Goal: Task Accomplishment & Management: Manage account settings

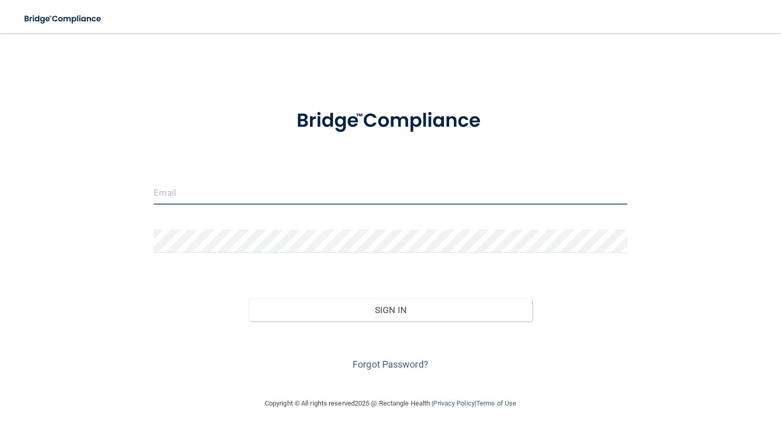
click at [557, 197] on input "email" at bounding box center [390, 192] width 473 height 23
click at [647, 307] on div "Invalid email/password. You don't have permission to access that page. Sign In …" at bounding box center [391, 215] width 740 height 343
click at [404, 367] on link "Forgot Password?" at bounding box center [391, 364] width 76 height 11
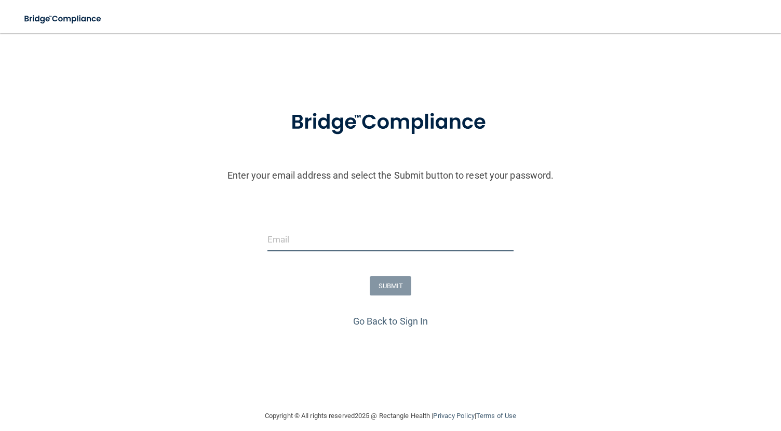
click at [350, 245] on input "email" at bounding box center [391, 239] width 247 height 23
type input "gloaiza@rectanglehealth.com"
click at [383, 288] on button "SUBMIT" at bounding box center [391, 285] width 42 height 19
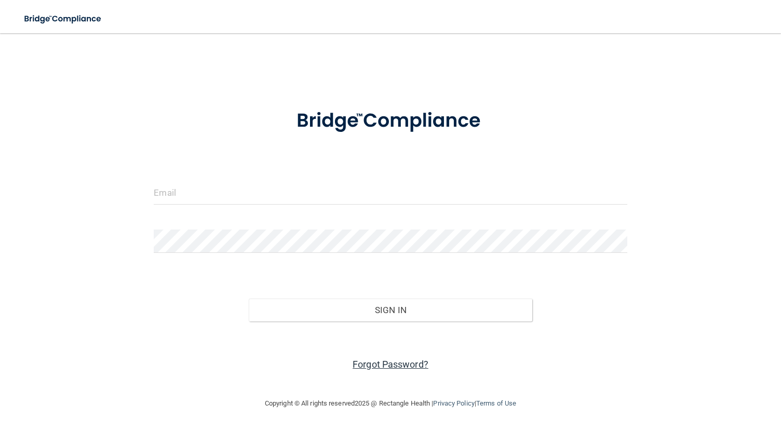
click at [397, 364] on link "Forgot Password?" at bounding box center [391, 364] width 76 height 11
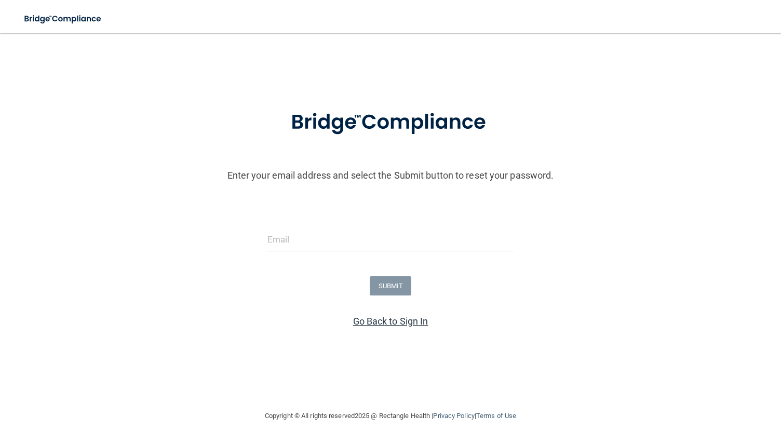
click at [390, 326] on link "Go Back to Sign In" at bounding box center [390, 321] width 75 height 11
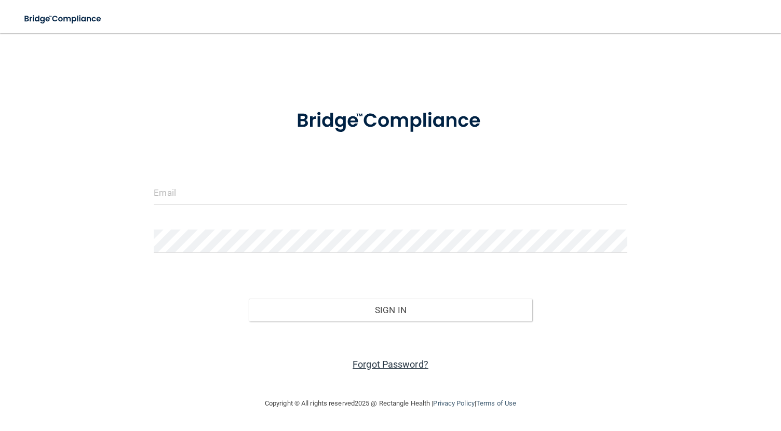
click at [392, 363] on link "Forgot Password?" at bounding box center [391, 364] width 76 height 11
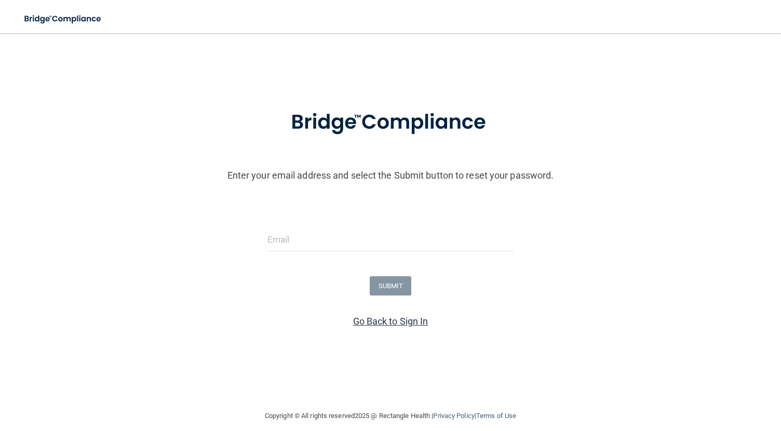
click at [389, 325] on link "Go Back to Sign In" at bounding box center [390, 321] width 75 height 11
